Goal: Task Accomplishment & Management: Use online tool/utility

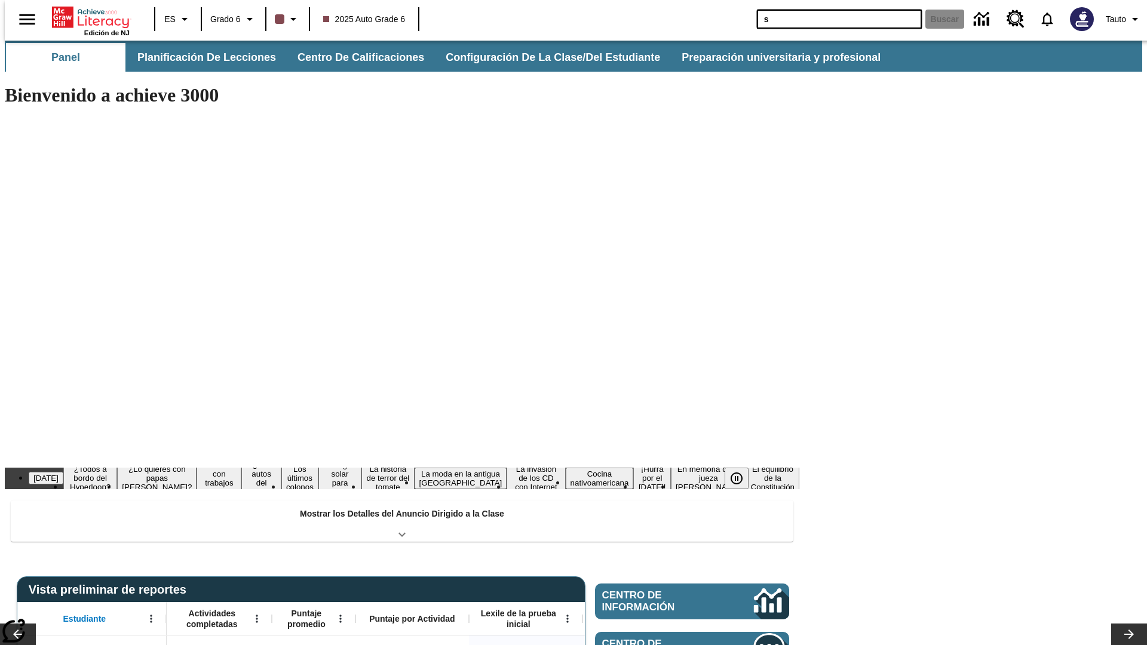
type input "s"
click at [937, 19] on button "Buscar" at bounding box center [944, 19] width 39 height 19
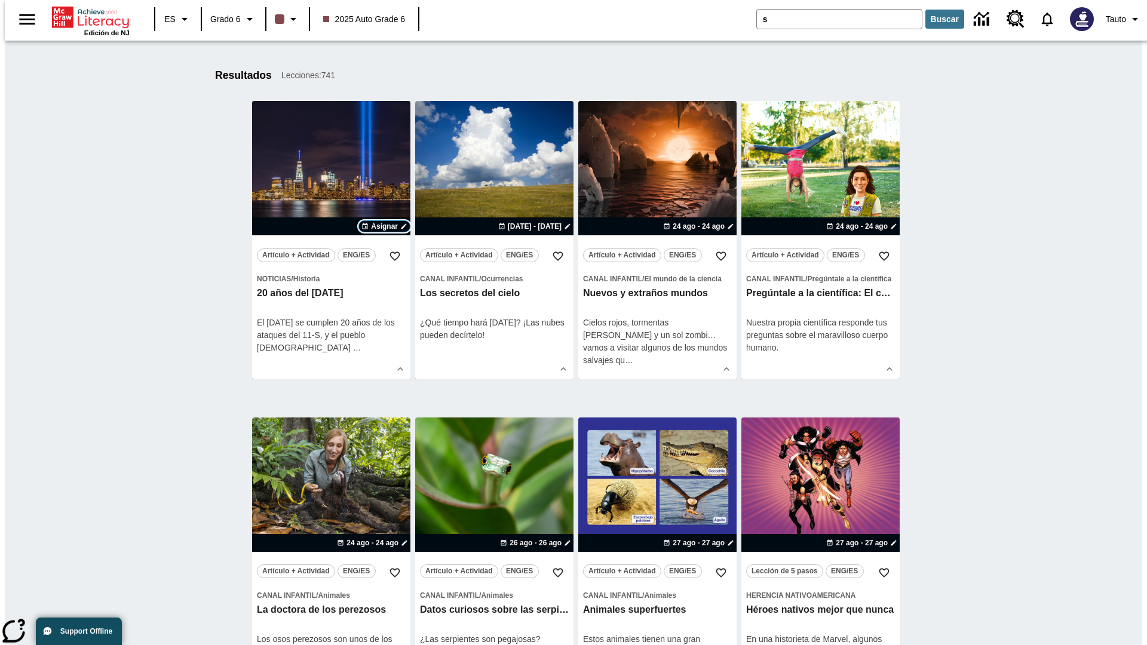
click at [384, 226] on span "Asignar" at bounding box center [384, 226] width 27 height 11
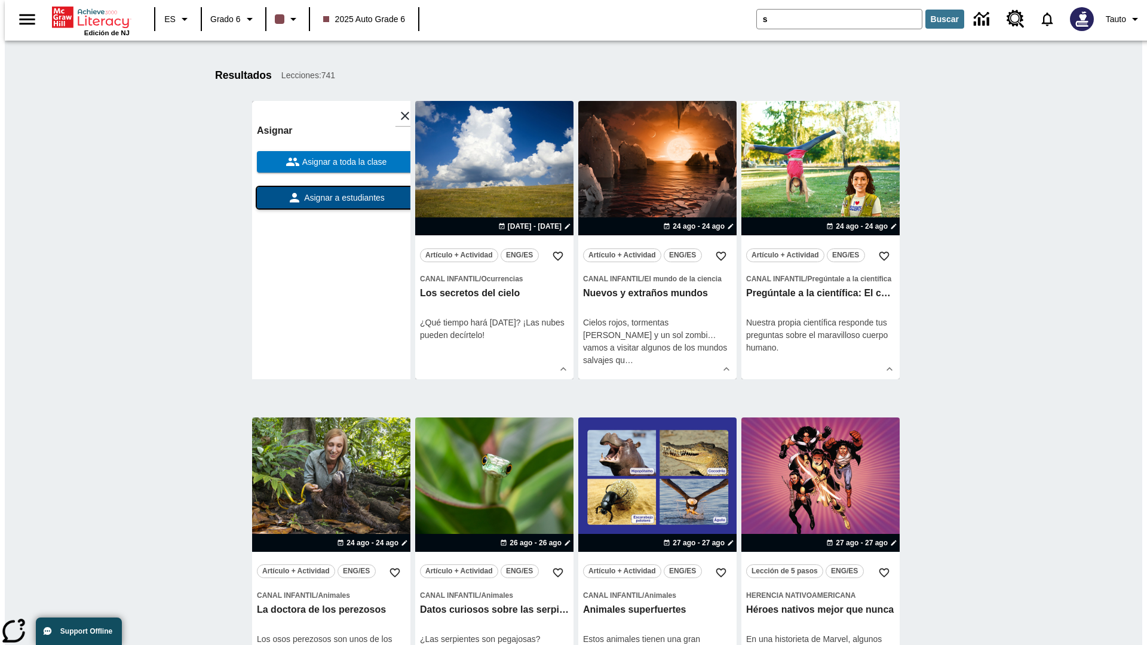
click at [331, 198] on span "Asignar a estudiantes" at bounding box center [343, 198] width 83 height 13
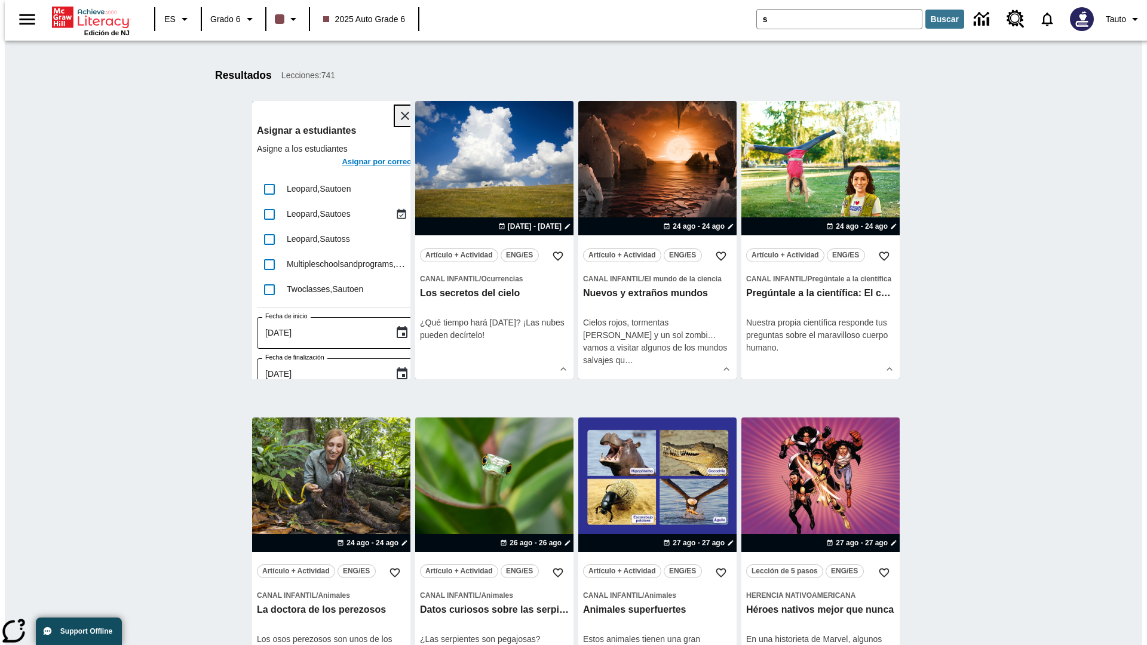
click at [401, 116] on icon "Cerrar" at bounding box center [405, 116] width 8 height 8
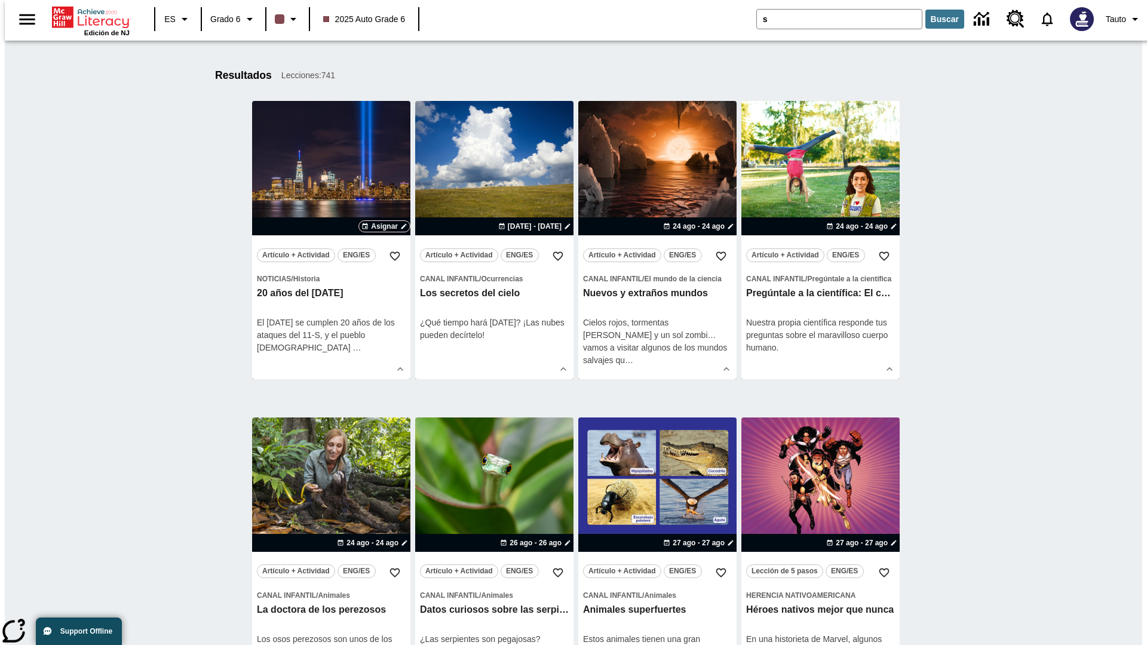
scroll to position [220, 0]
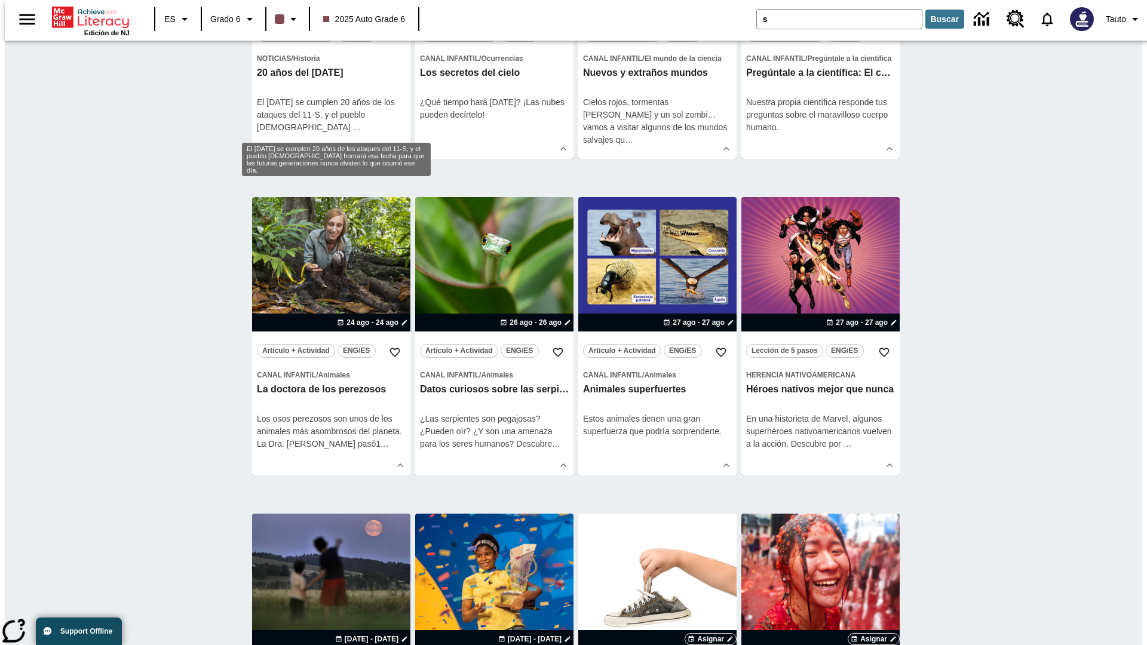
click at [384, 11] on span "Asignar" at bounding box center [384, 6] width 27 height 11
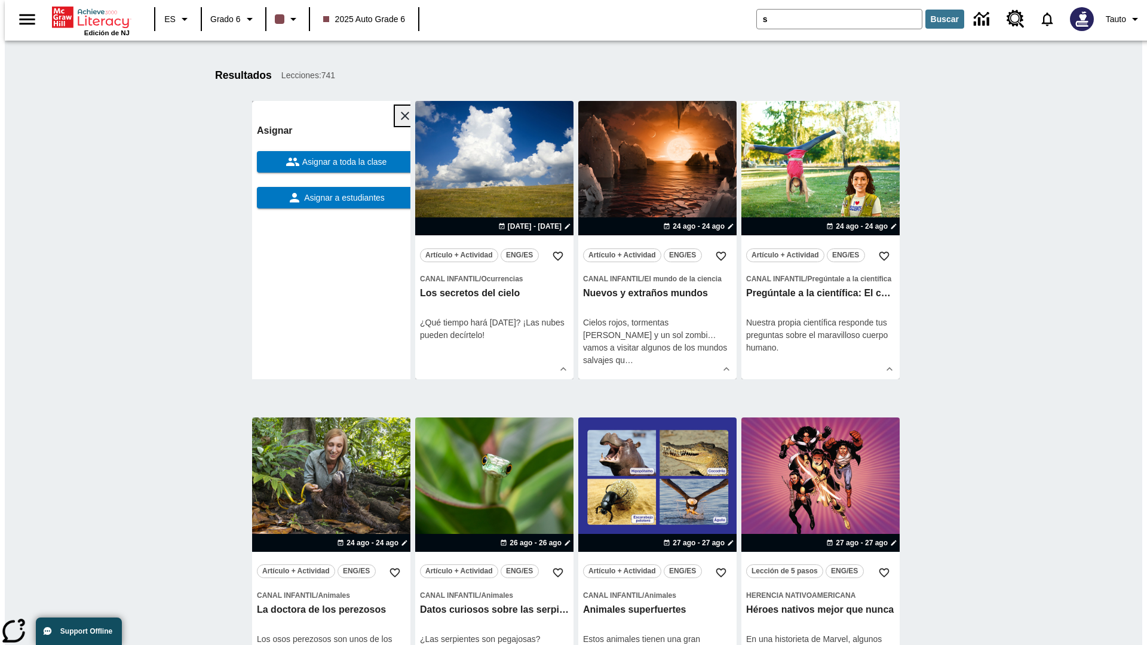
scroll to position [151, 0]
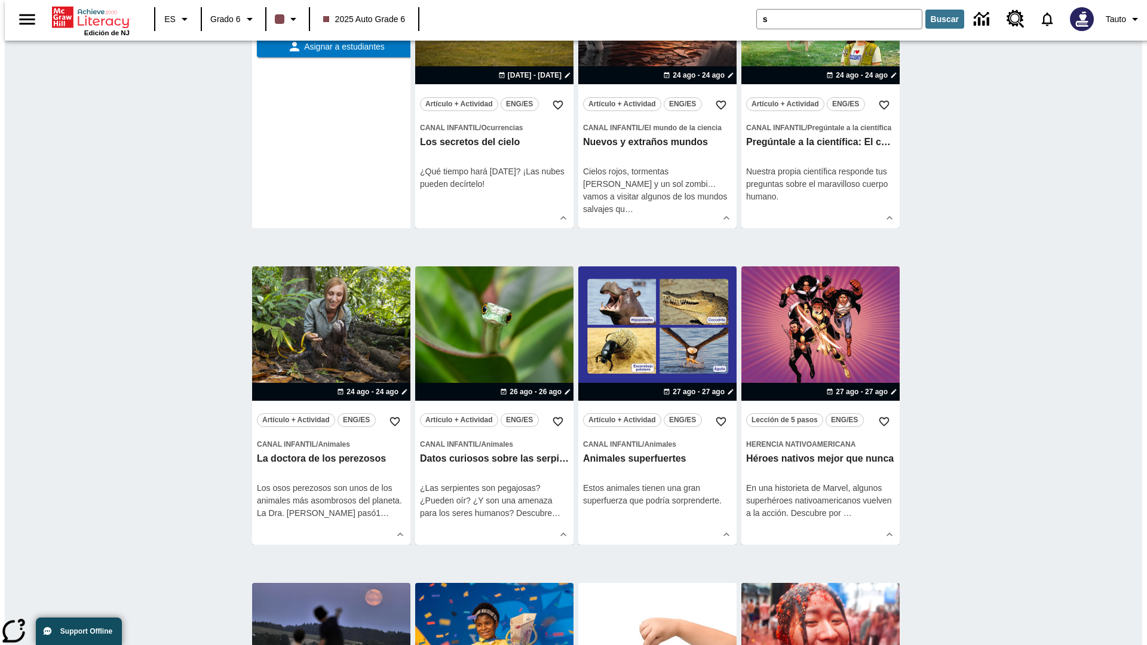
click at [331, 17] on span "Asignar a toda la clase" at bounding box center [343, 11] width 87 height 13
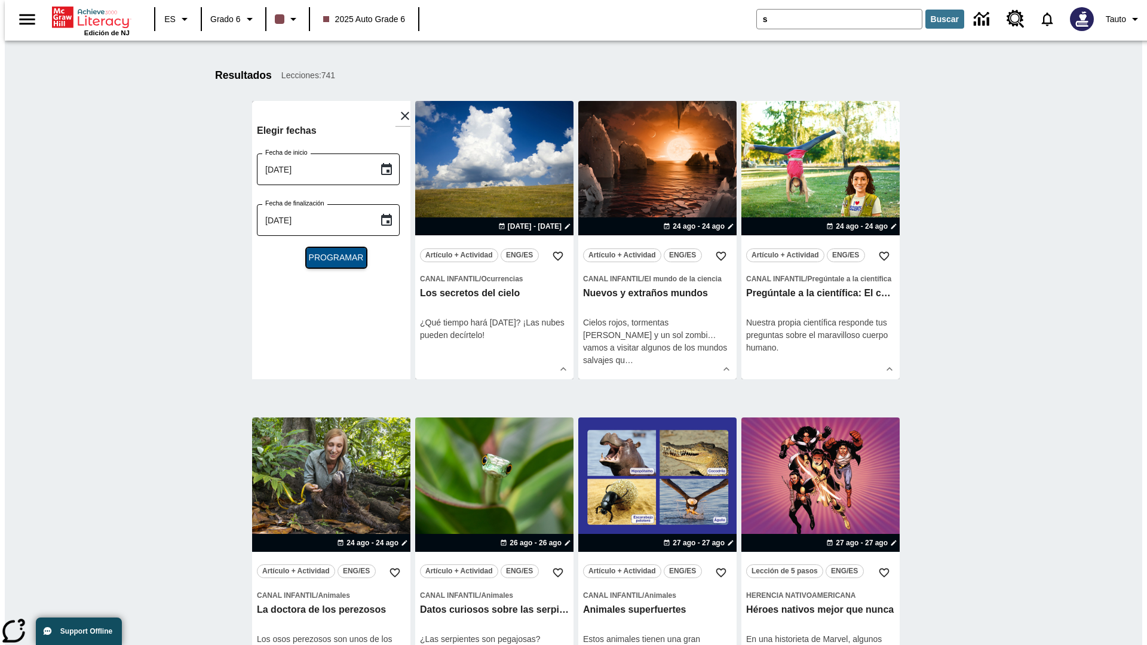
click at [331, 257] on span "Programar" at bounding box center [336, 258] width 55 height 13
